Goal: Task Accomplishment & Management: Use online tool/utility

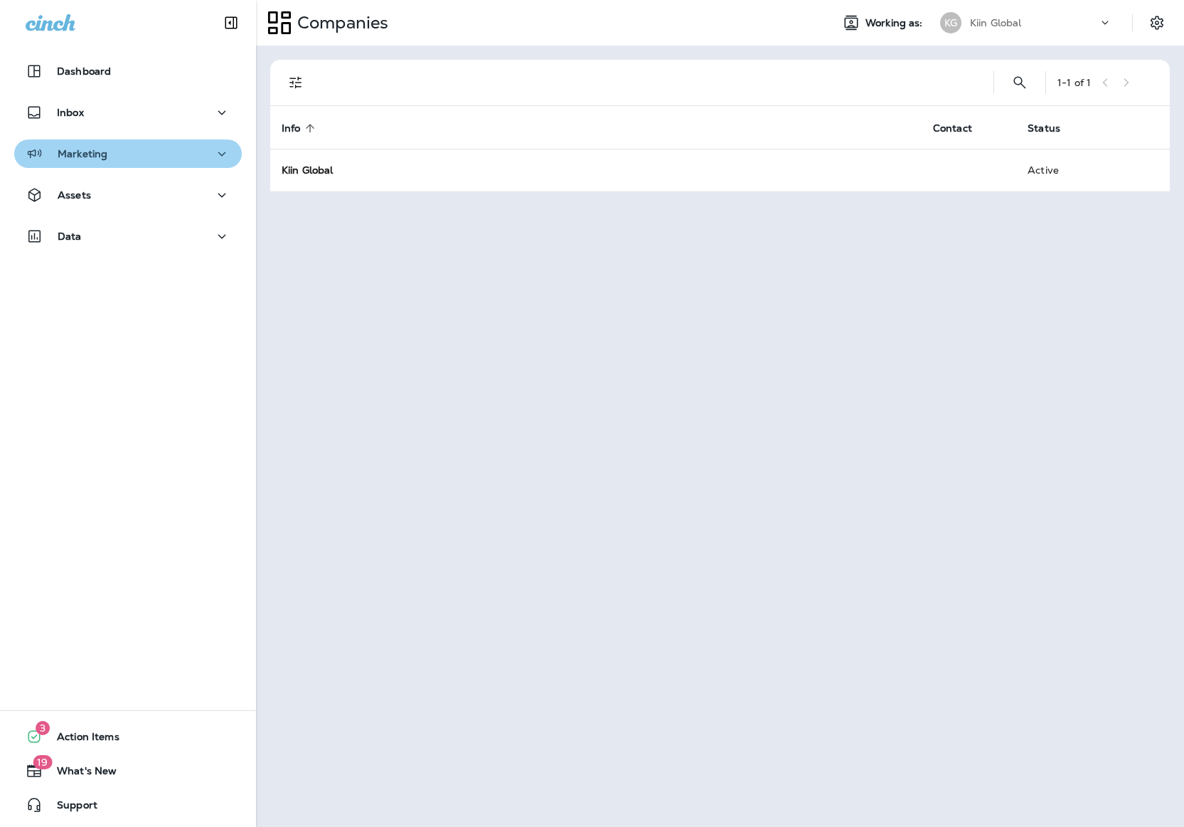
click at [149, 158] on div "Marketing" at bounding box center [128, 154] width 205 height 18
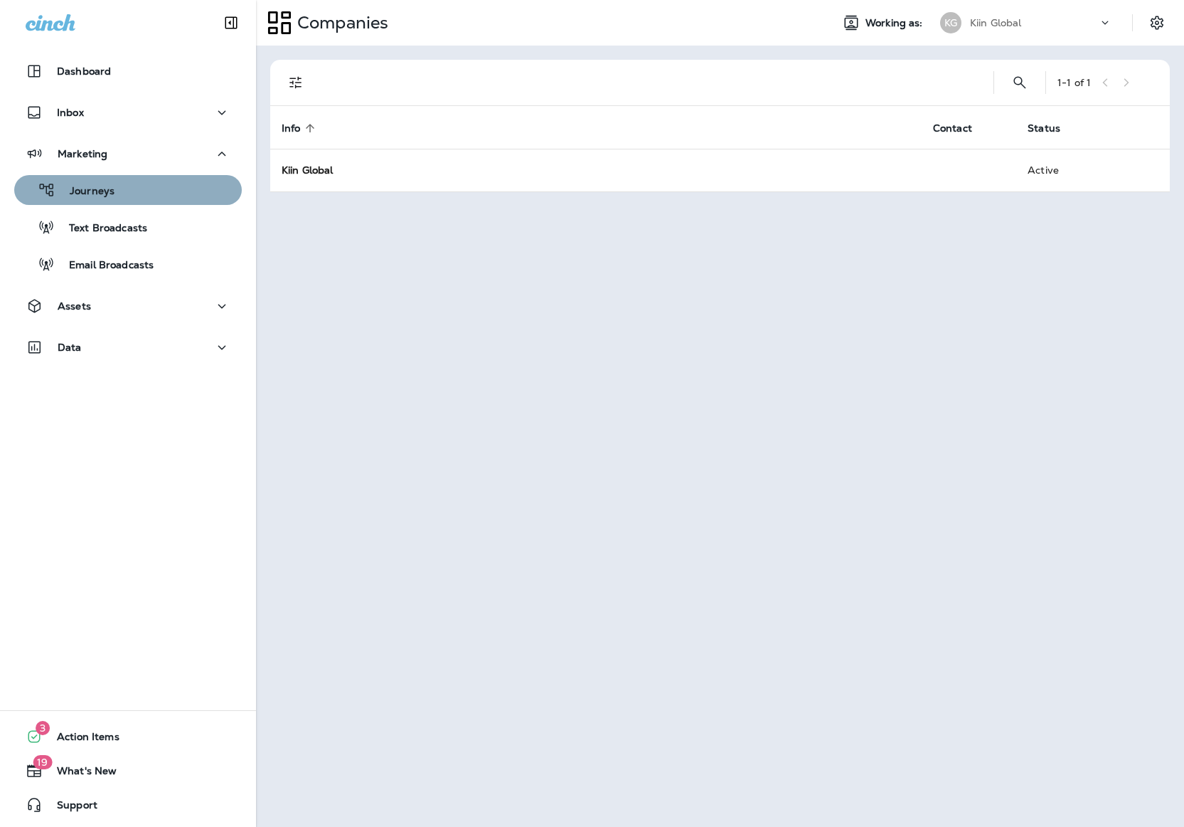
click at [145, 198] on div "Journeys" at bounding box center [128, 189] width 216 height 21
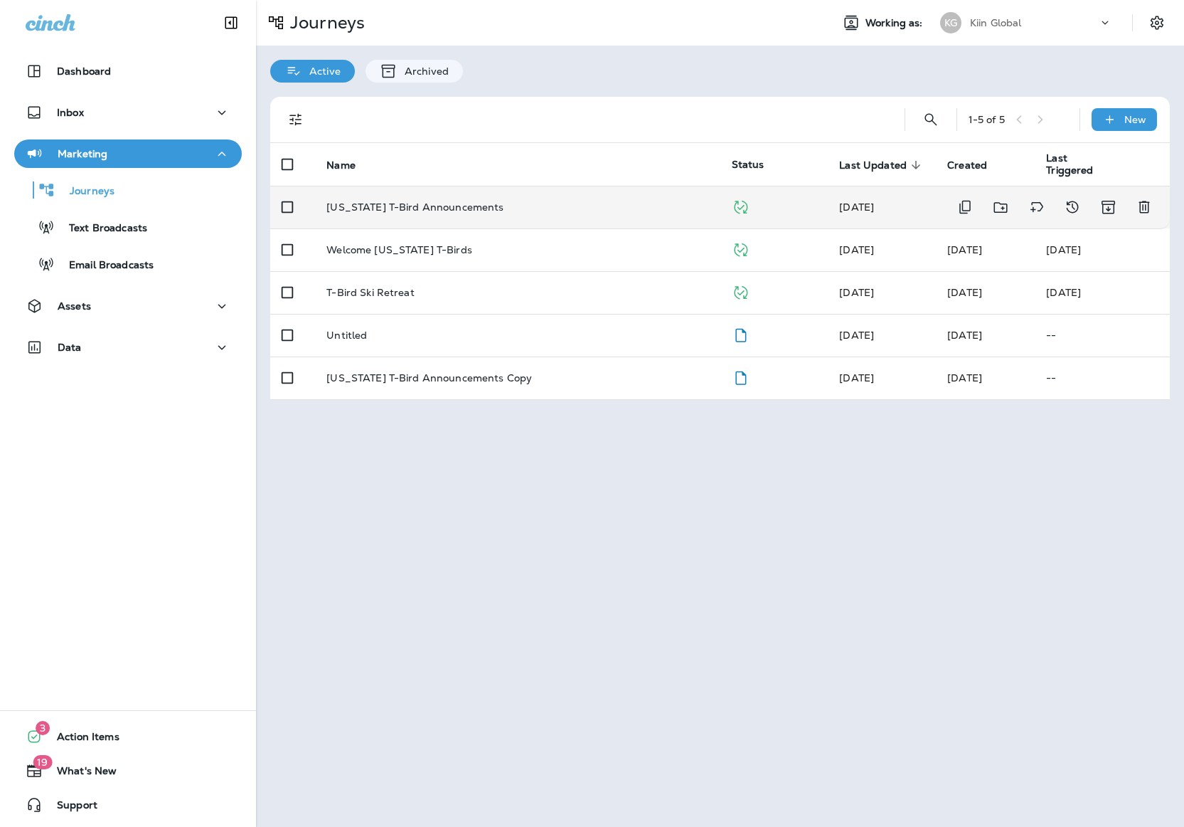
click at [367, 211] on p "[US_STATE] T-Bird Announcements" at bounding box center [414, 206] width 177 height 11
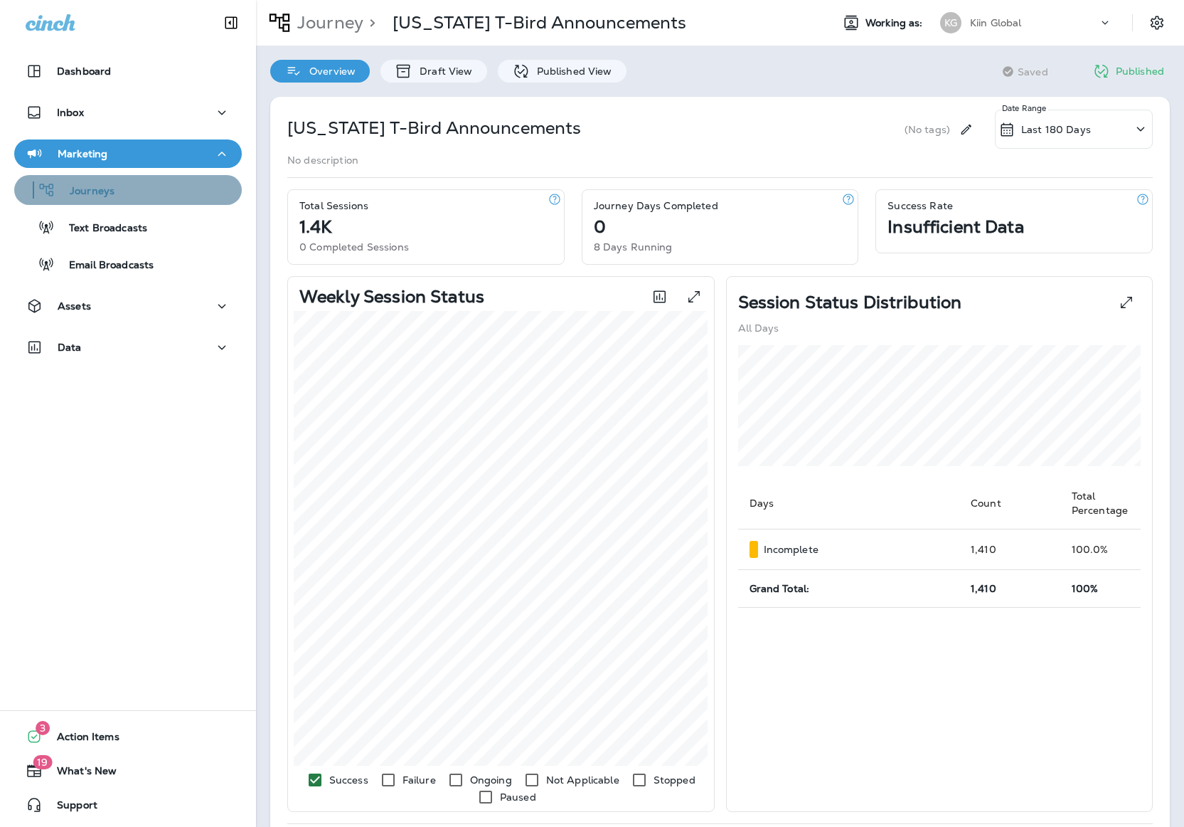
click at [150, 195] on div "Journeys" at bounding box center [128, 189] width 216 height 21
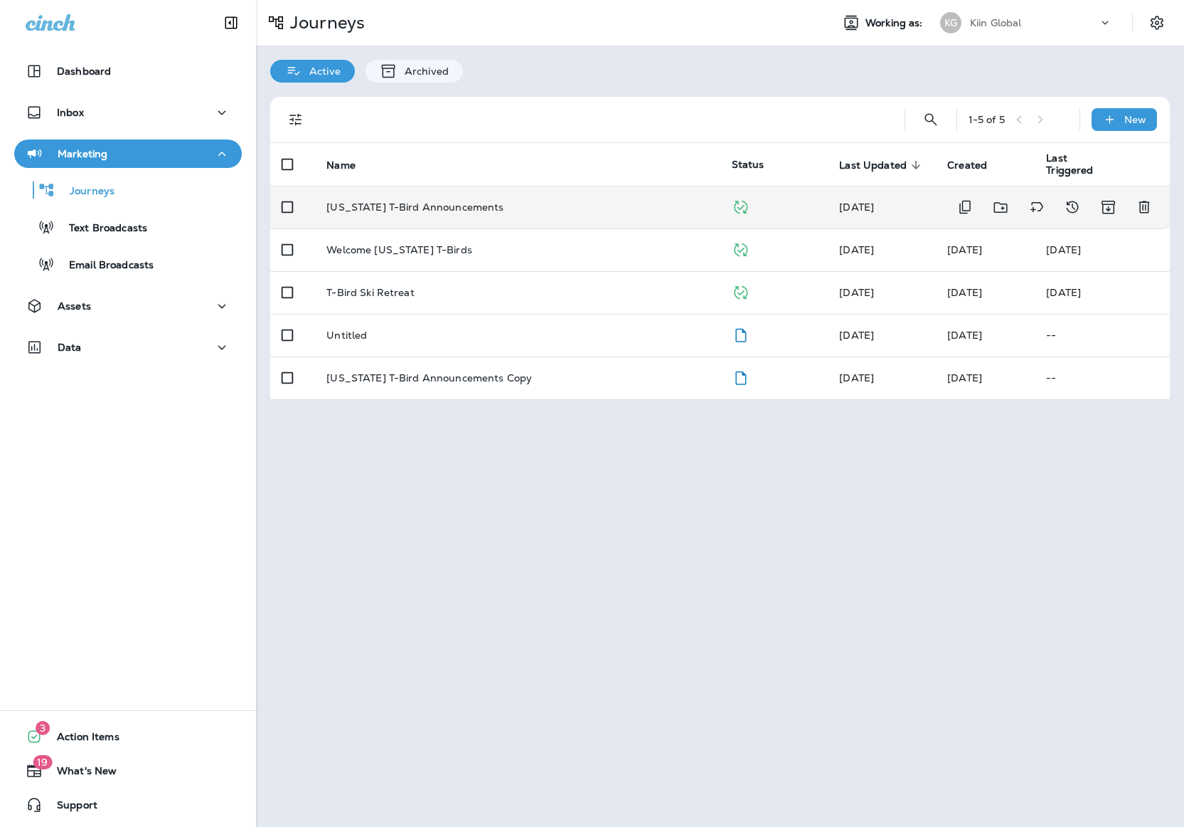
click at [425, 203] on p "[US_STATE] T-Bird Announcements" at bounding box center [414, 206] width 177 height 11
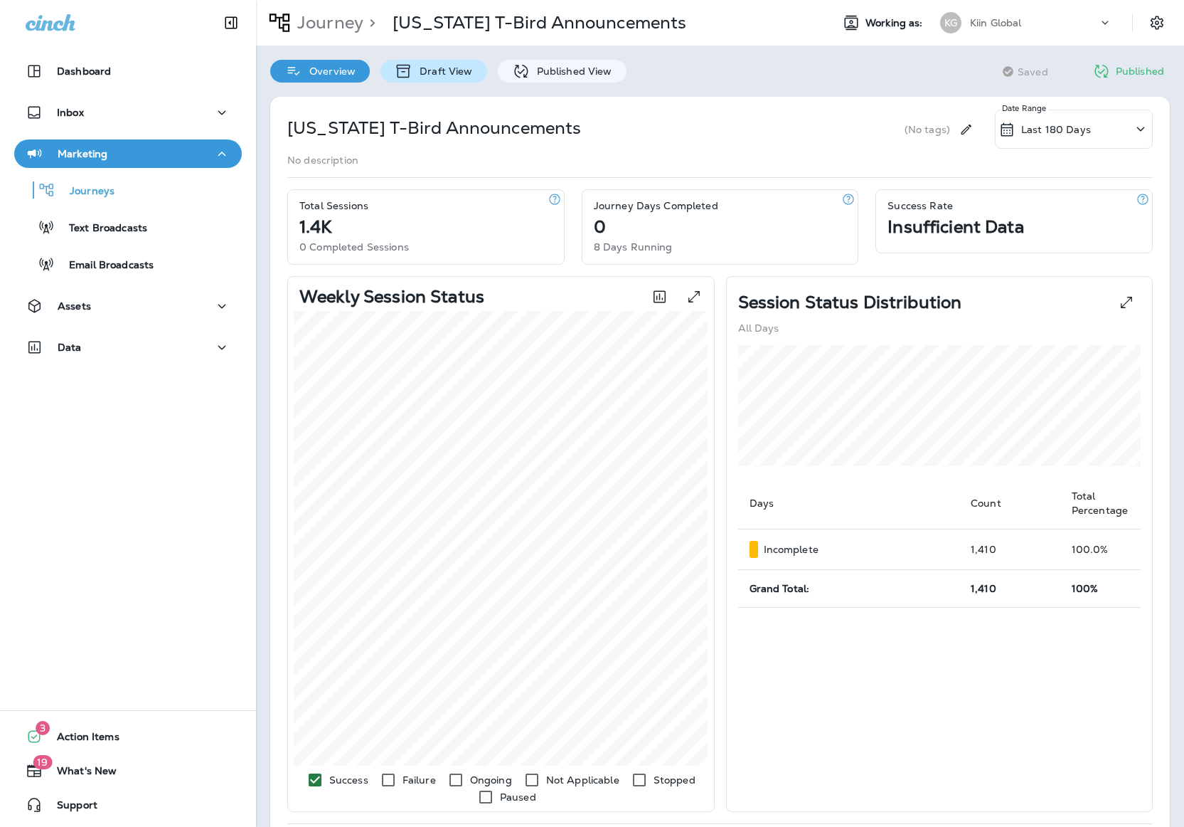
click at [432, 70] on p "Draft View" at bounding box center [443, 70] width 60 height 11
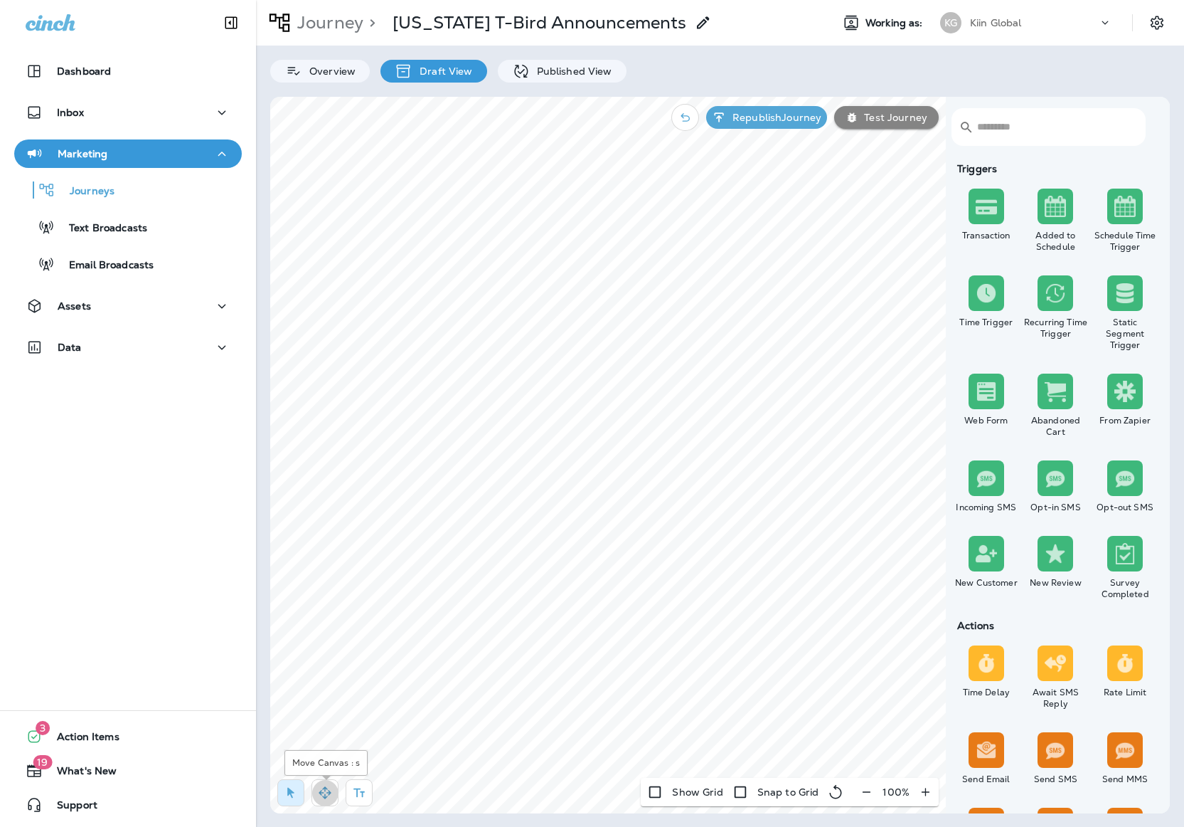
drag, startPoint x: 326, startPoint y: 793, endPoint x: 351, endPoint y: 766, distance: 36.3
click at [326, 792] on icon "button" at bounding box center [325, 792] width 14 height 14
